Goal: Check status: Check status

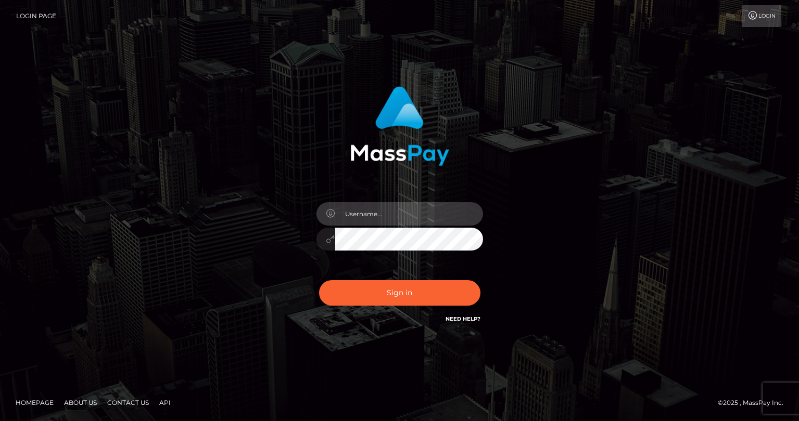
click at [367, 224] on input "text" at bounding box center [409, 213] width 148 height 23
type input "tatyanafansly1"
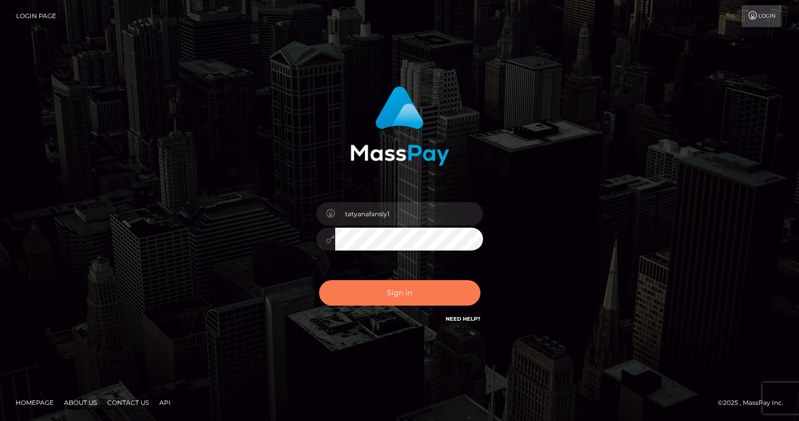
click at [411, 298] on button "Sign in" at bounding box center [399, 292] width 161 height 25
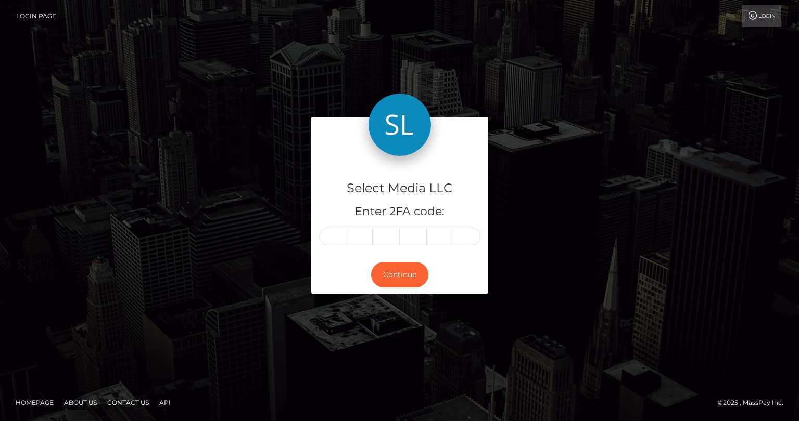
click at [337, 237] on input "text" at bounding box center [332, 237] width 27 height 18
type input "5"
type input "9"
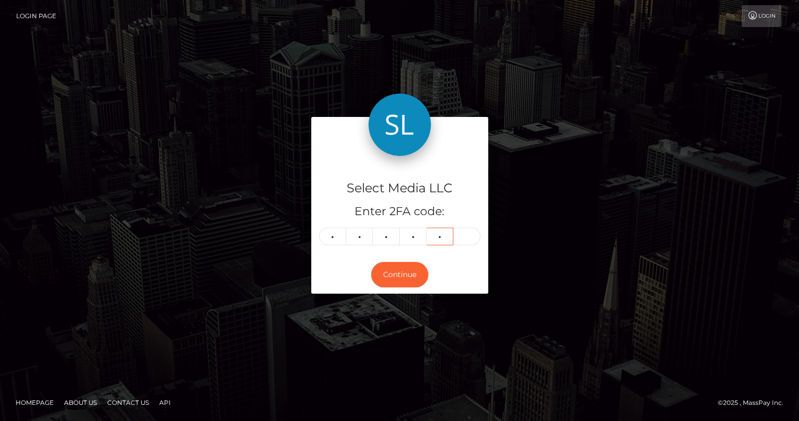
type input "7"
click at [372, 278] on button "Continue" at bounding box center [399, 274] width 57 height 25
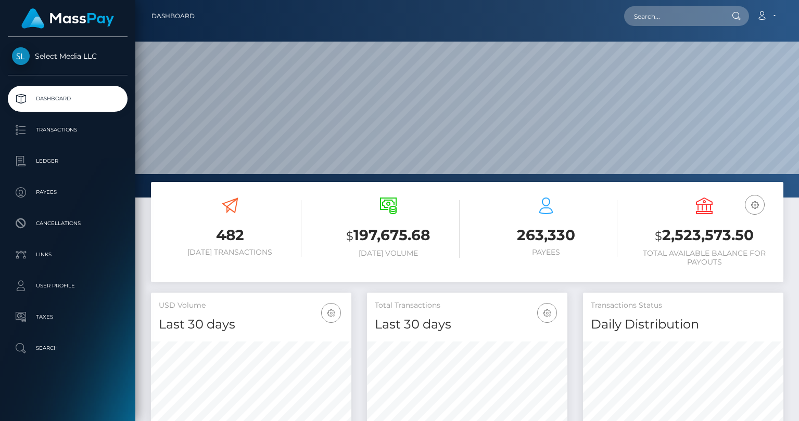
scroll to position [184, 200]
click at [686, 236] on h3 "$ 2,523,573.50" at bounding box center [704, 235] width 143 height 21
copy h3 "2,523,573.50"
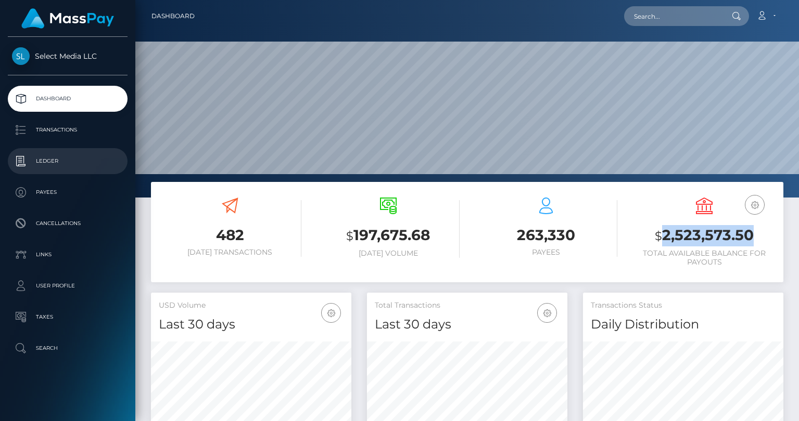
click at [50, 161] on p "Ledger" at bounding box center [67, 161] width 111 height 16
